Goal: Task Accomplishment & Management: Manage account settings

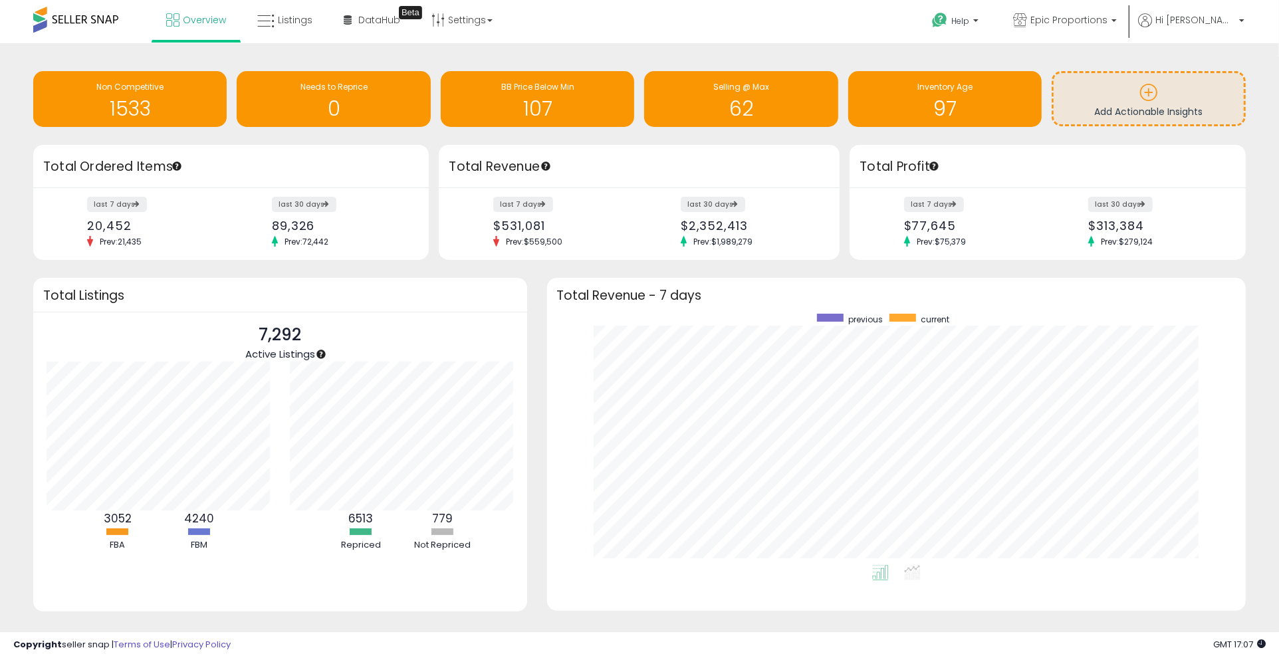
scroll to position [251, 673]
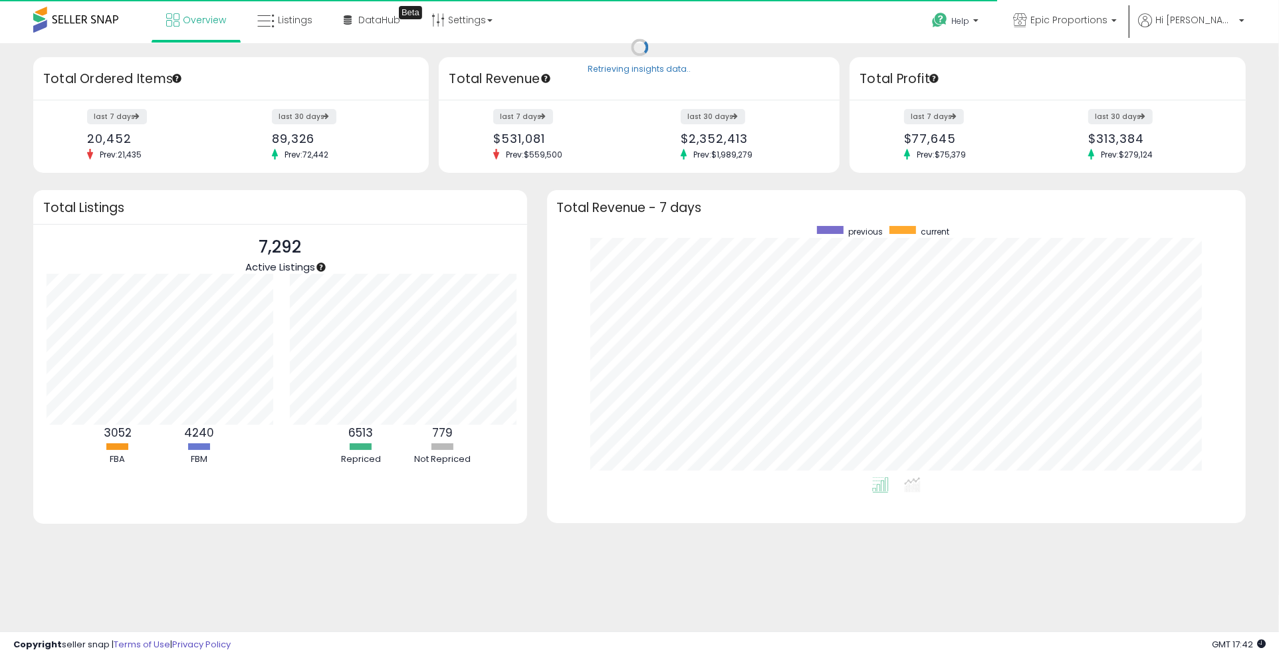
scroll to position [664694, 664273]
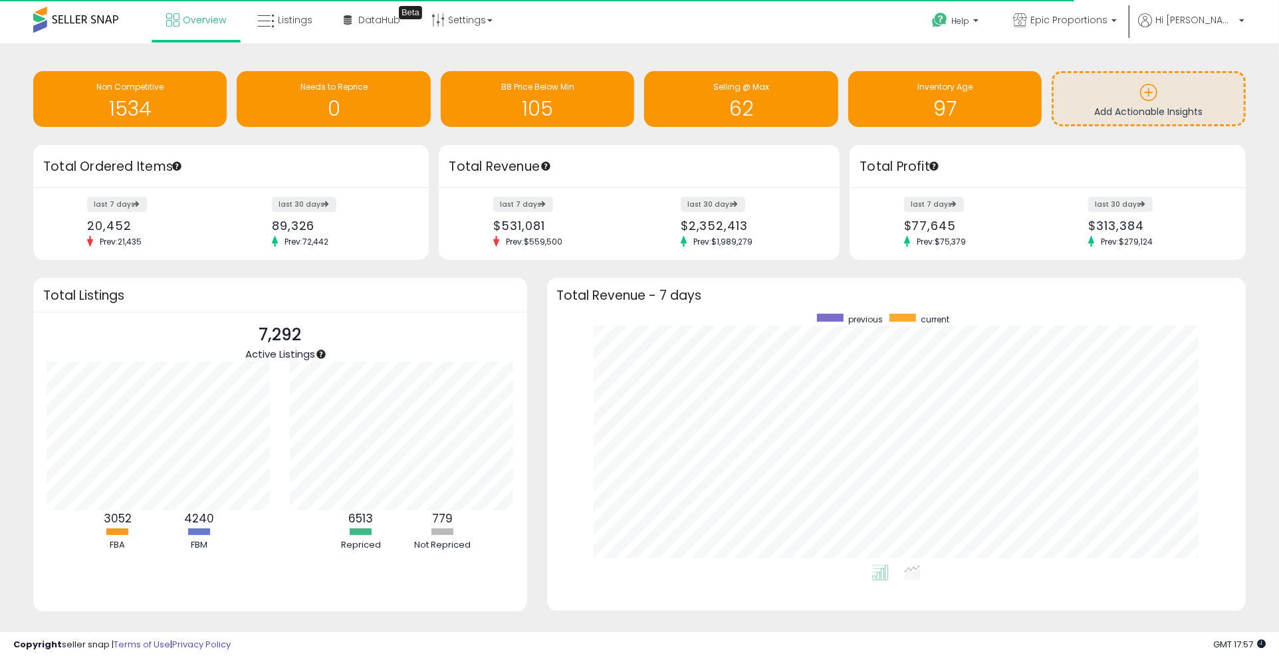
scroll to position [664694, 664273]
